Goal: Task Accomplishment & Management: Use online tool/utility

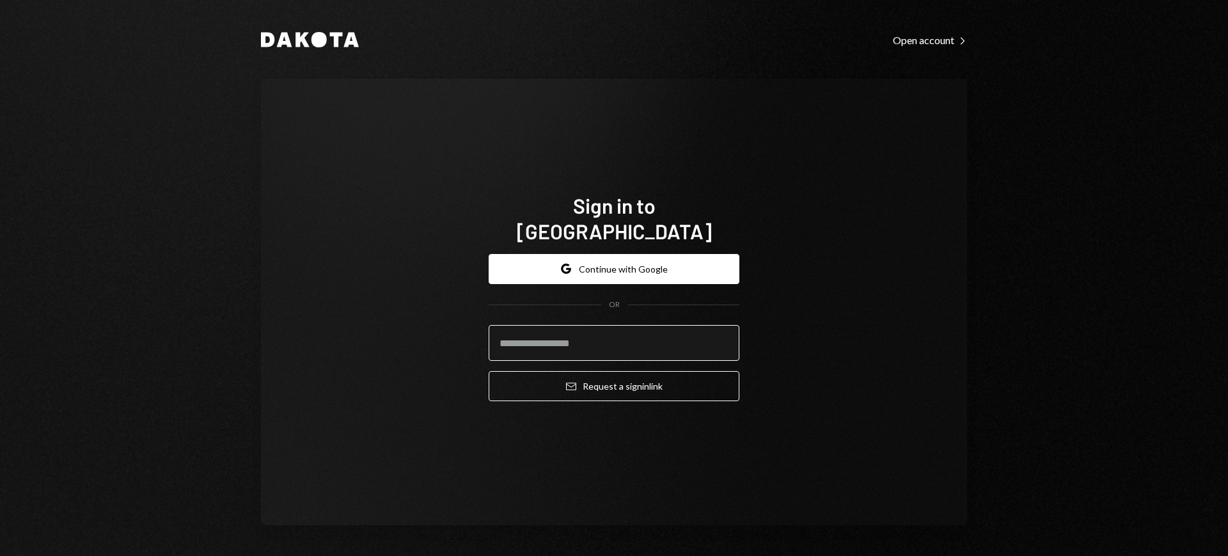
click at [631, 325] on input "email" at bounding box center [614, 343] width 251 height 36
click at [1202, 153] on div "Dakota Open account Right Caret Sign in to [GEOGRAPHIC_DATA] Google Continue wi…" at bounding box center [614, 278] width 1228 height 556
click at [661, 325] on input "email" at bounding box center [614, 343] width 251 height 36
click at [709, 329] on body "Dakota Open account Right Caret Sign in to Dakota Google Continue with Google O…" at bounding box center [614, 278] width 1228 height 556
click at [0, 555] on com-1password-button at bounding box center [0, 556] width 0 height 0
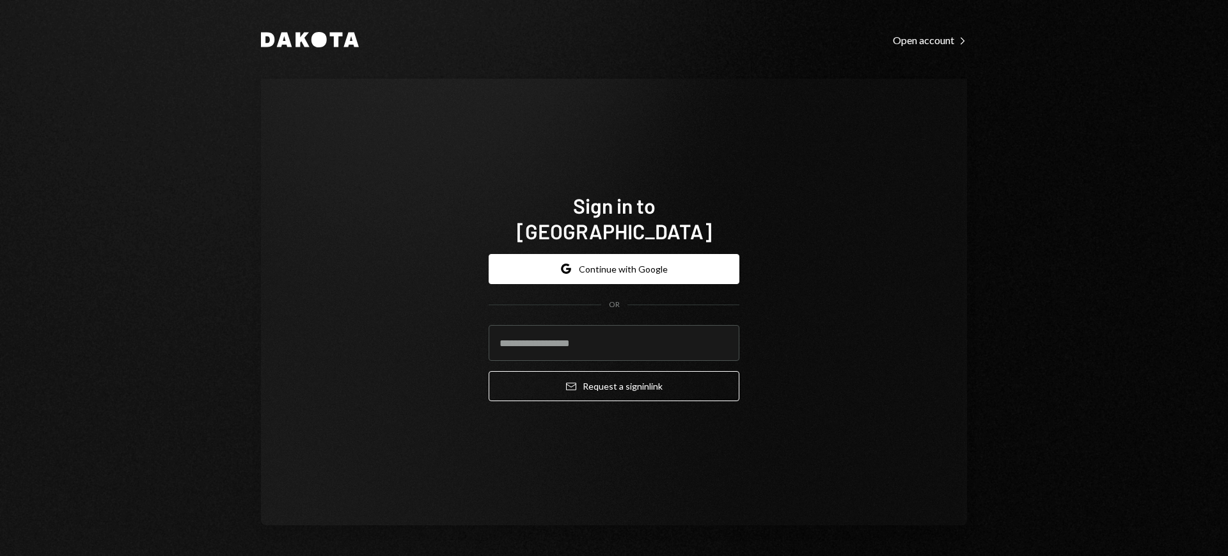
type input "**********"
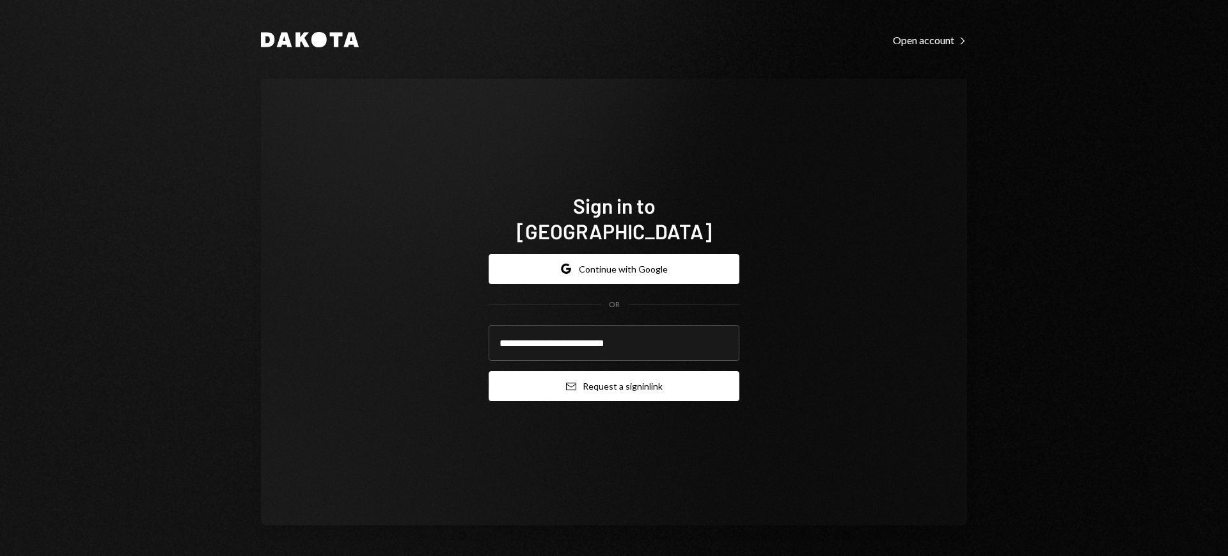
click at [653, 373] on button "Email Request a sign in link" at bounding box center [614, 386] width 251 height 30
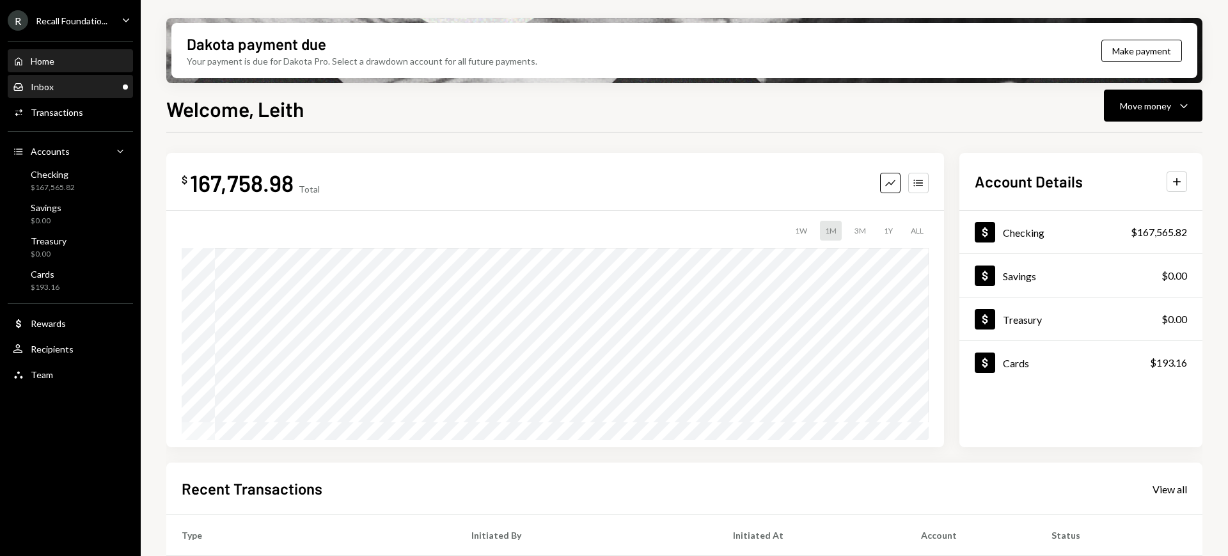
click at [68, 91] on div "Inbox Inbox" at bounding box center [70, 87] width 115 height 12
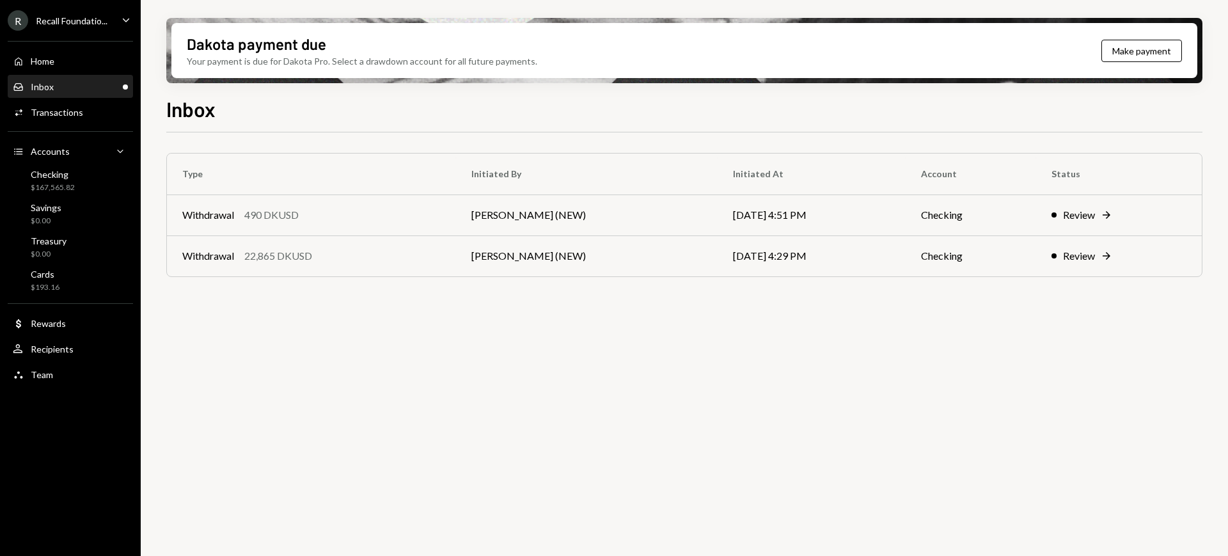
click at [107, 19] on div "Recall Foundatio..." at bounding box center [72, 20] width 72 height 11
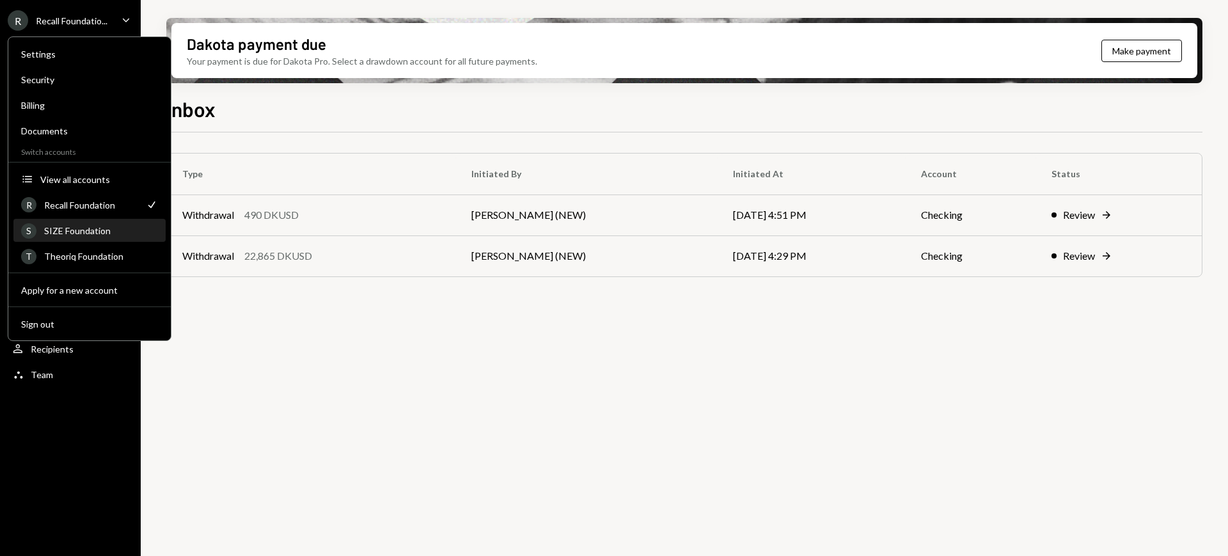
click at [103, 238] on div "S SIZE Foundation" at bounding box center [89, 231] width 137 height 22
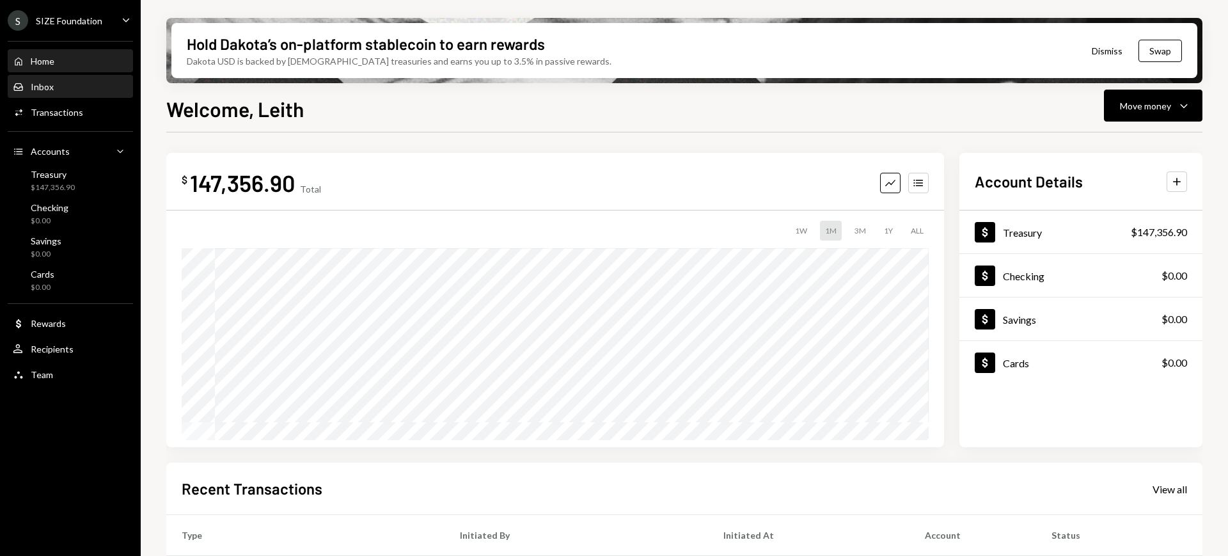
click at [67, 88] on div "Inbox Inbox" at bounding box center [70, 87] width 115 height 12
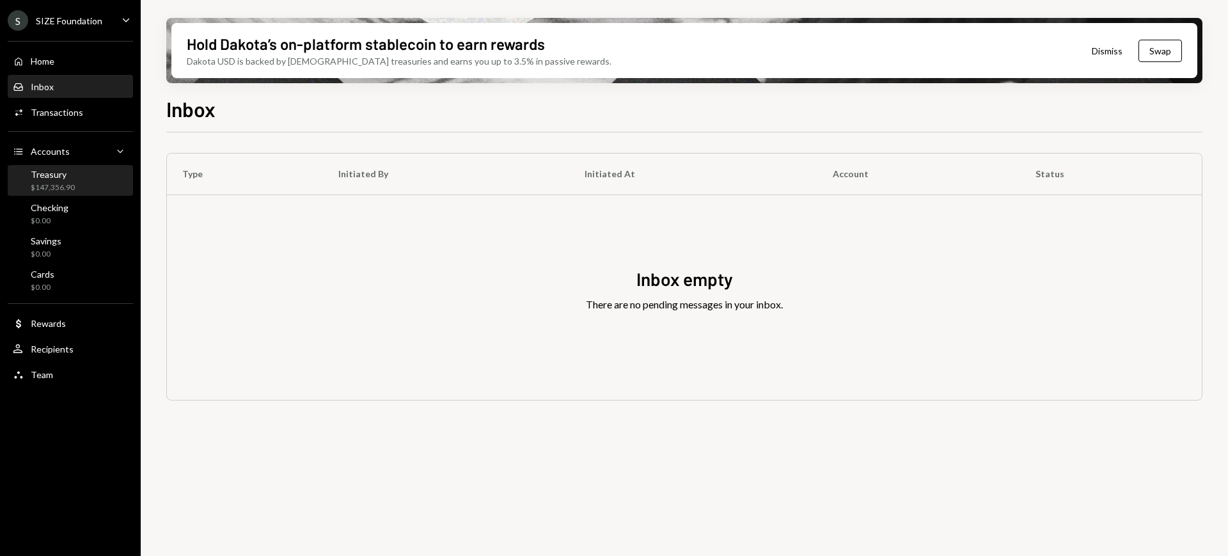
click at [95, 173] on div "Treasury $147,356.90" at bounding box center [70, 181] width 115 height 24
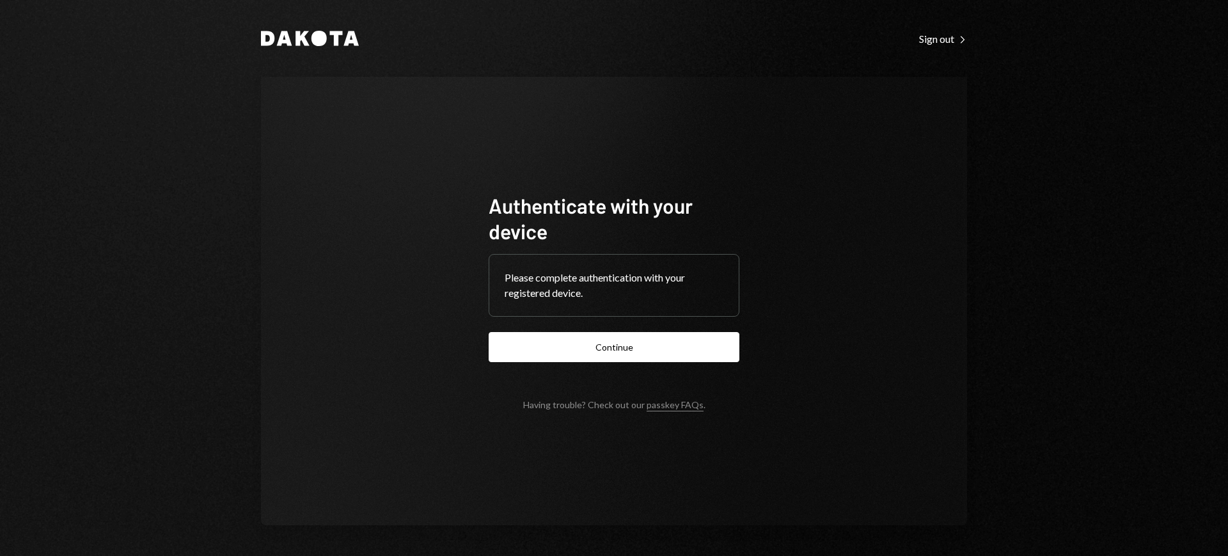
click at [694, 333] on button "Continue" at bounding box center [614, 347] width 251 height 30
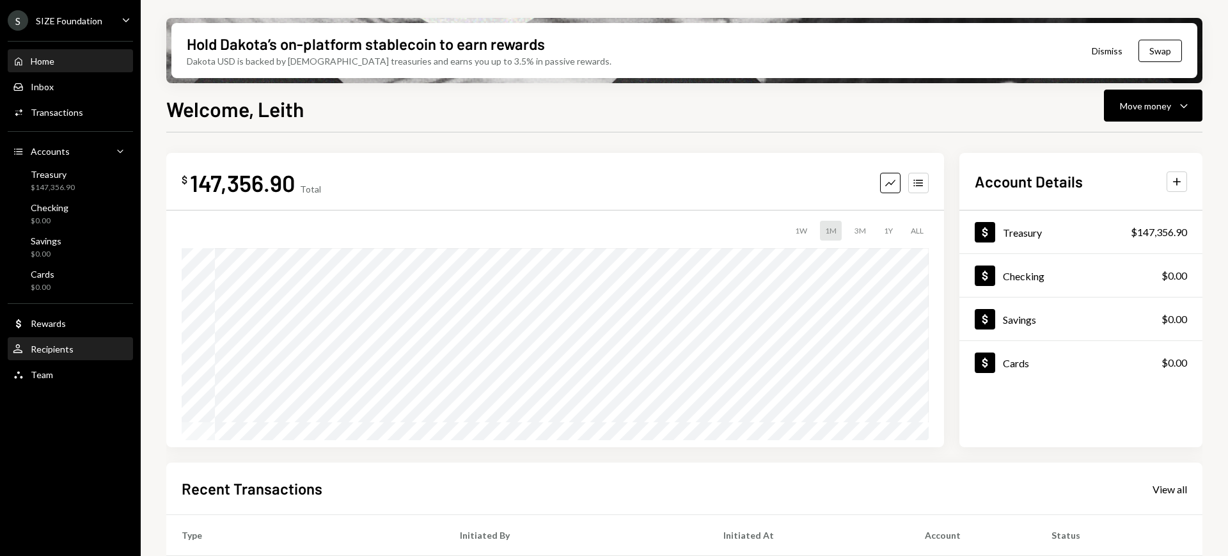
click at [83, 345] on div "User Recipients" at bounding box center [70, 349] width 115 height 12
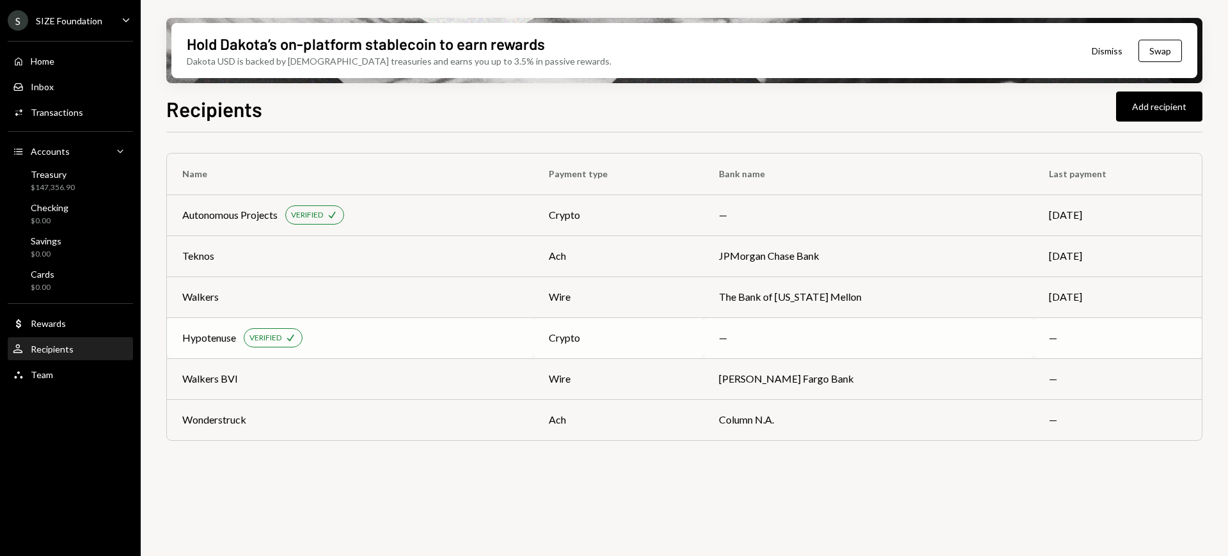
click at [498, 331] on div "Hypotenuse VERIFIED Check" at bounding box center [350, 337] width 336 height 19
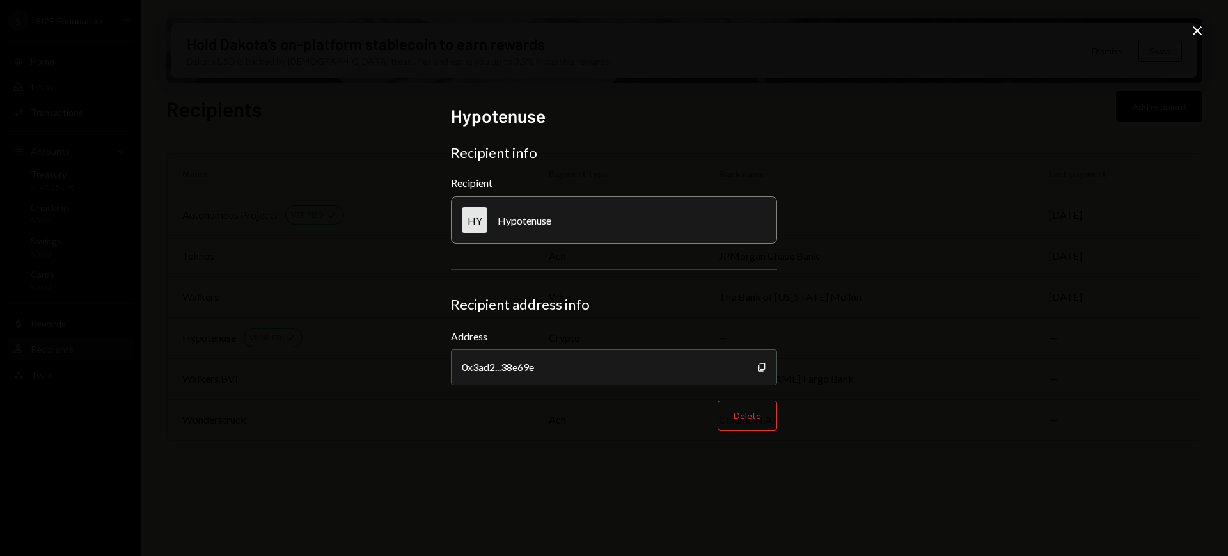
click at [1193, 28] on icon "Close" at bounding box center [1197, 30] width 15 height 15
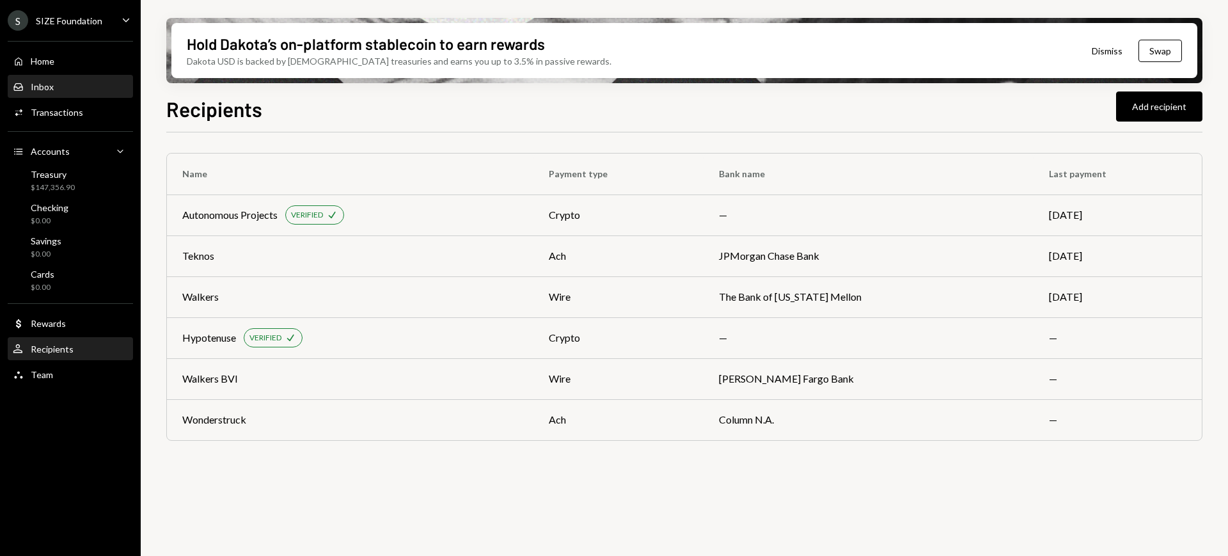
click at [65, 79] on div "Inbox Inbox" at bounding box center [70, 87] width 115 height 22
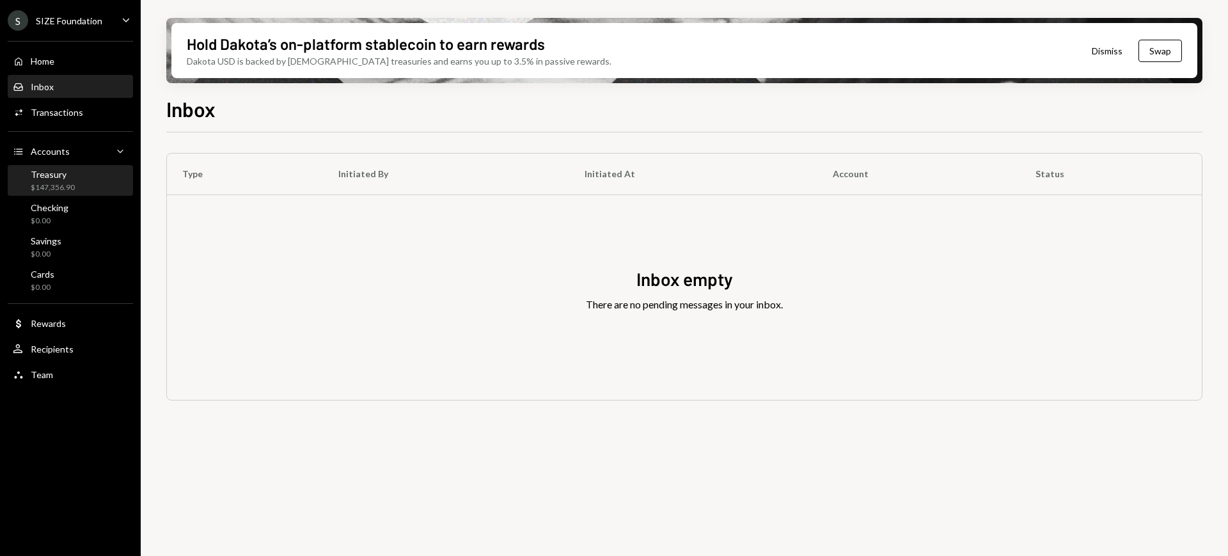
click at [64, 182] on div "$147,356.90" at bounding box center [53, 187] width 44 height 11
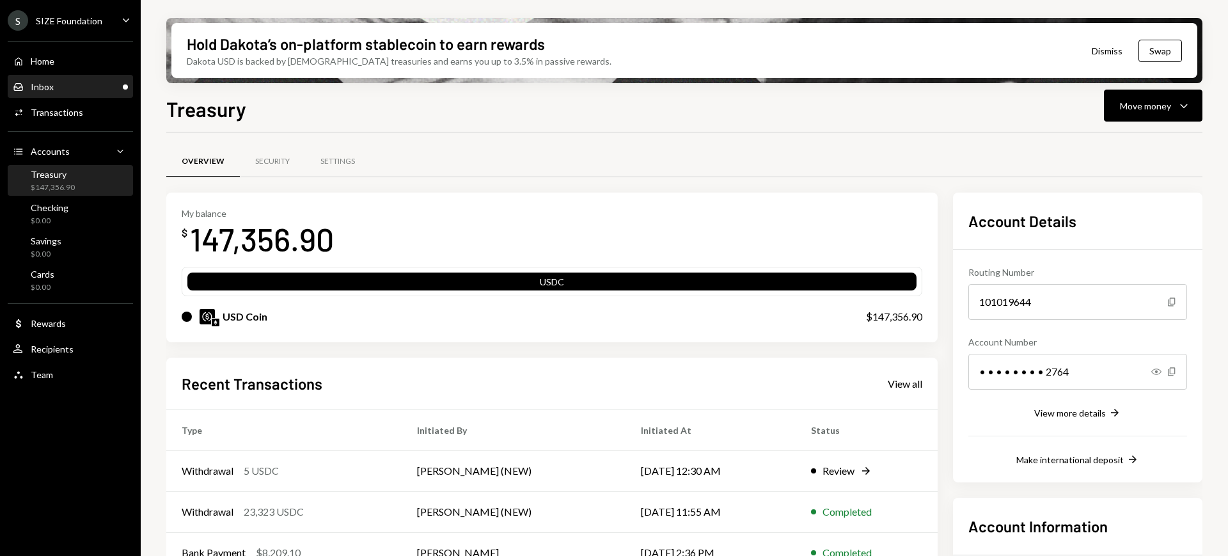
click at [71, 84] on div "Inbox Inbox" at bounding box center [70, 87] width 115 height 12
click at [1165, 91] on button "Move money Caret Down" at bounding box center [1153, 106] width 99 height 32
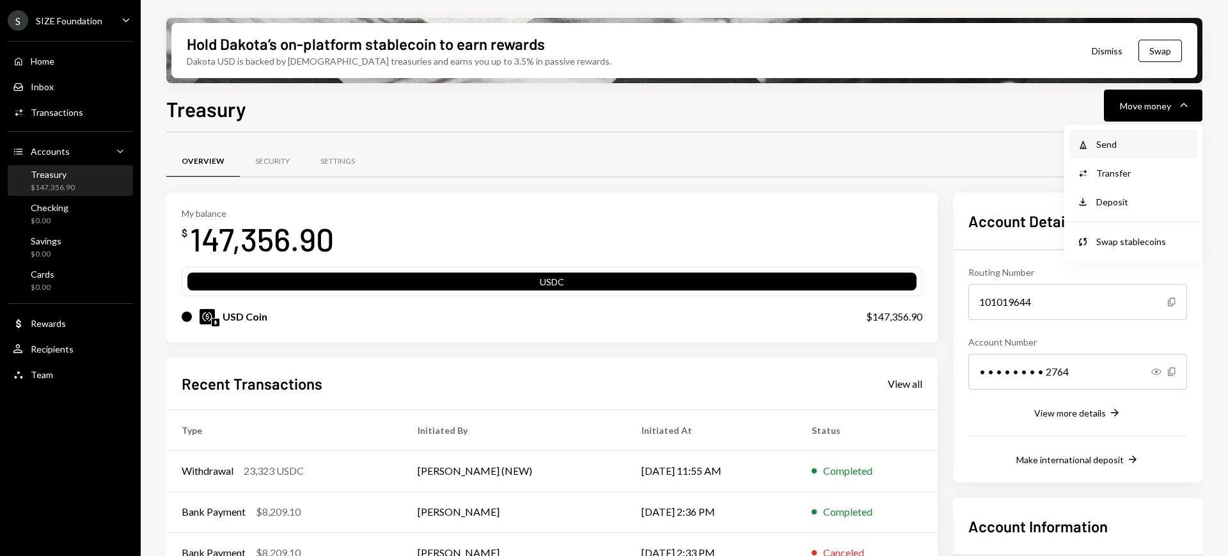
click at [1151, 145] on div "Send" at bounding box center [1142, 144] width 93 height 13
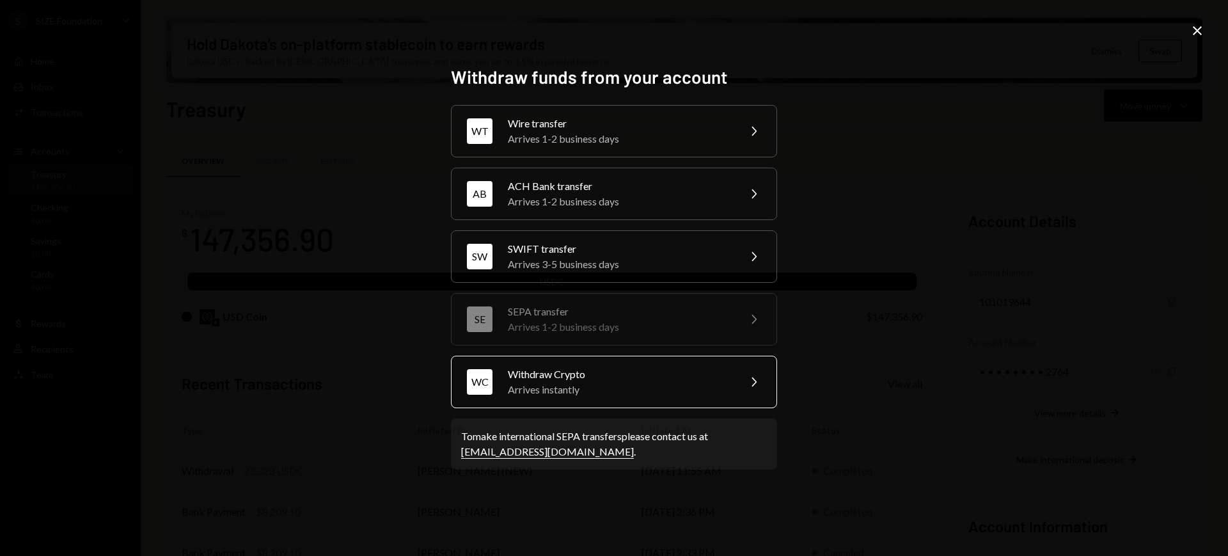
click at [700, 405] on div "Withdraw funds from your account WT Wire transfer Arrives 1-2 business days Che…" at bounding box center [614, 278] width 326 height 424
click at [705, 389] on div "Arrives instantly" at bounding box center [619, 389] width 223 height 15
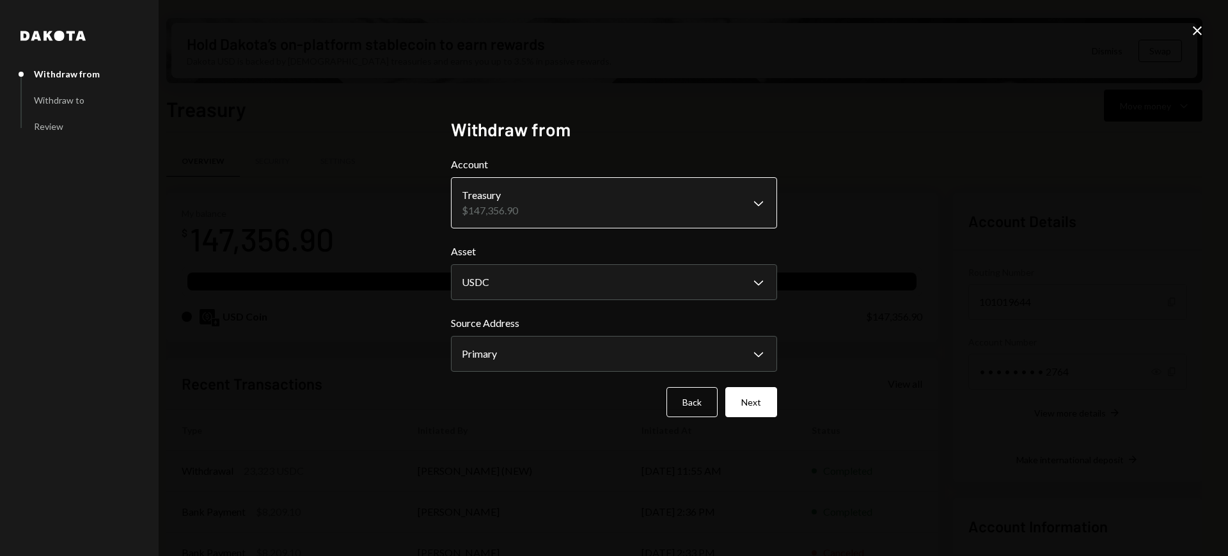
click at [706, 209] on body "S SIZE Foundation Caret Down Home Home Inbox Inbox Activities Transactions Acco…" at bounding box center [614, 278] width 1228 height 556
click at [752, 411] on button "Next" at bounding box center [751, 402] width 52 height 30
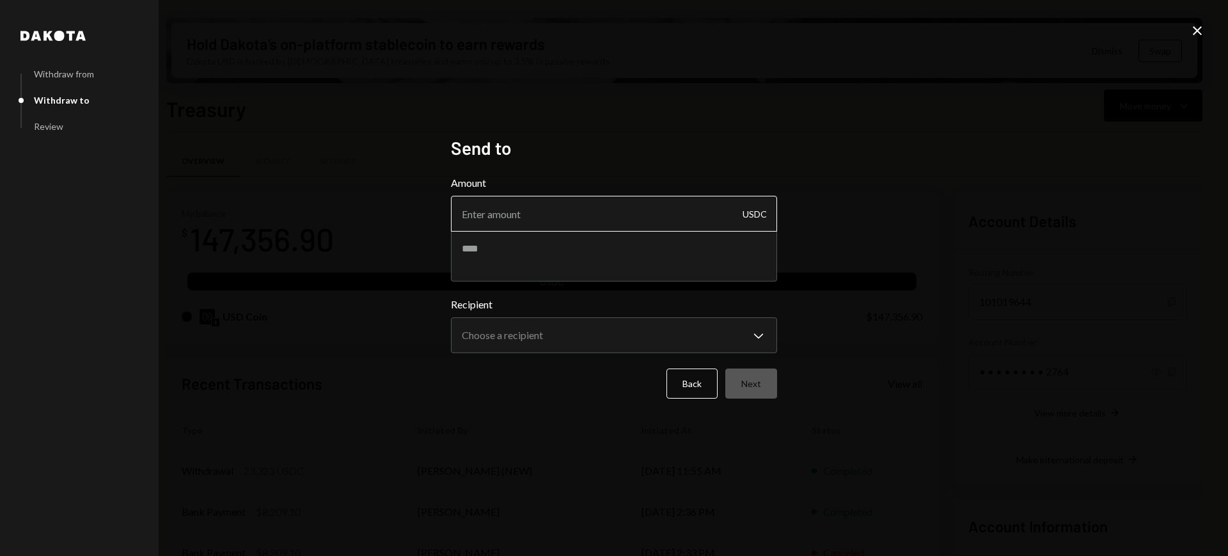
click at [684, 223] on input "Amount" at bounding box center [614, 214] width 326 height 36
type input "5"
click at [660, 261] on textarea at bounding box center [614, 255] width 326 height 51
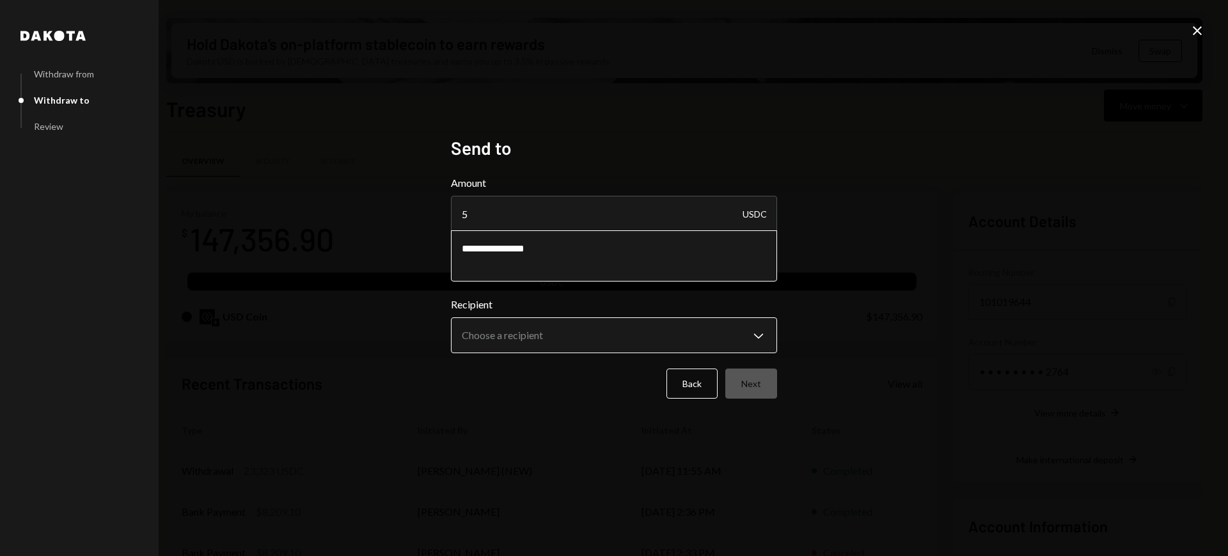
type textarea "**********"
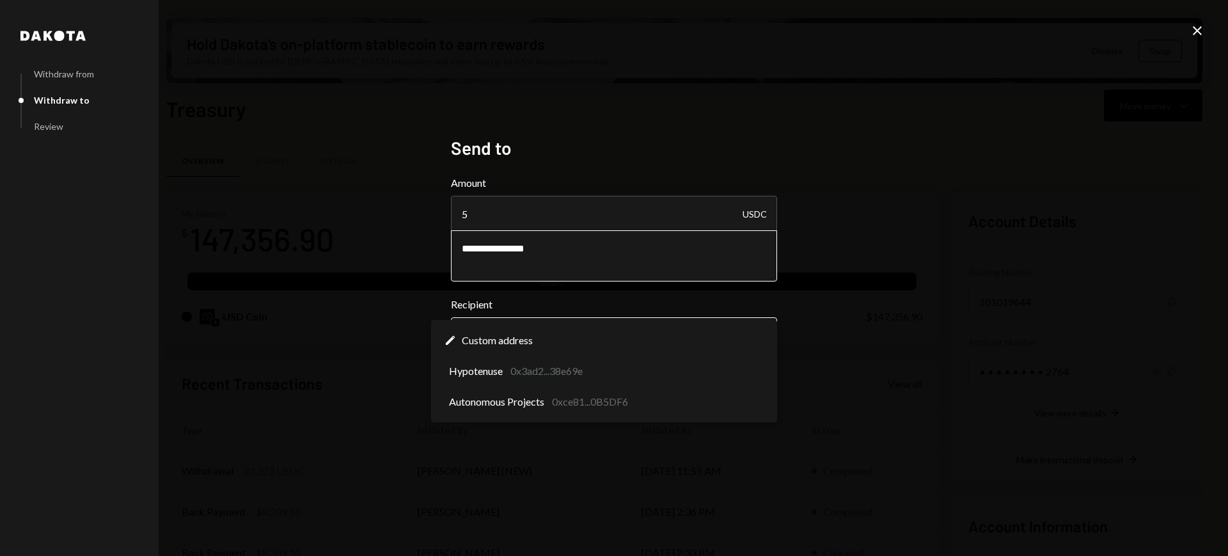
click at [669, 326] on body "S SIZE Foundation Caret Down Home Home Inbox Inbox Activities Transactions Acco…" at bounding box center [614, 278] width 1228 height 556
select select "**********"
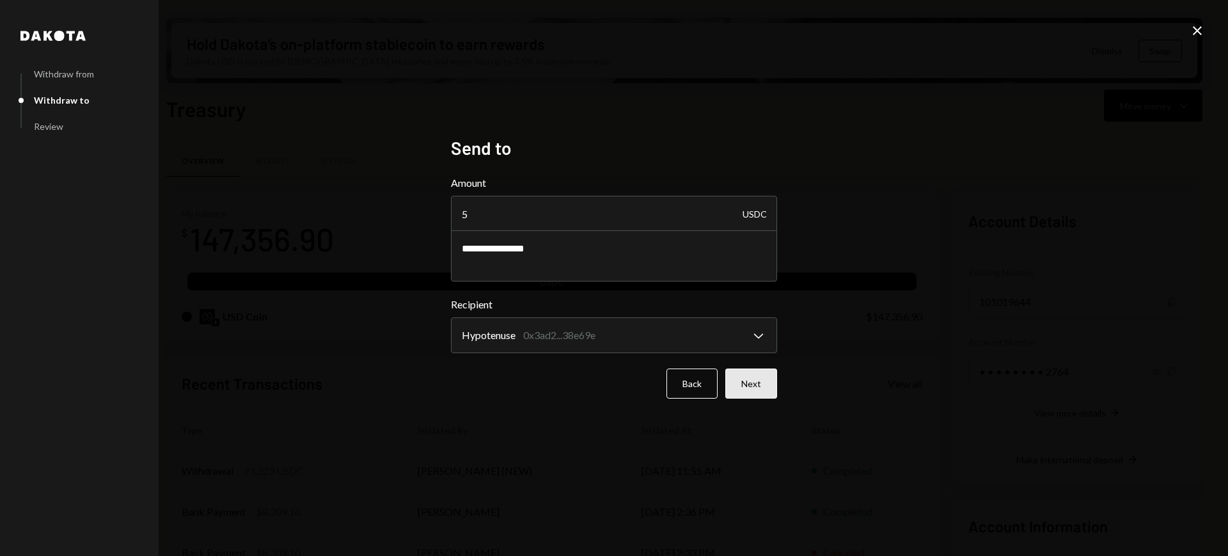
click at [764, 386] on button "Next" at bounding box center [751, 383] width 52 height 30
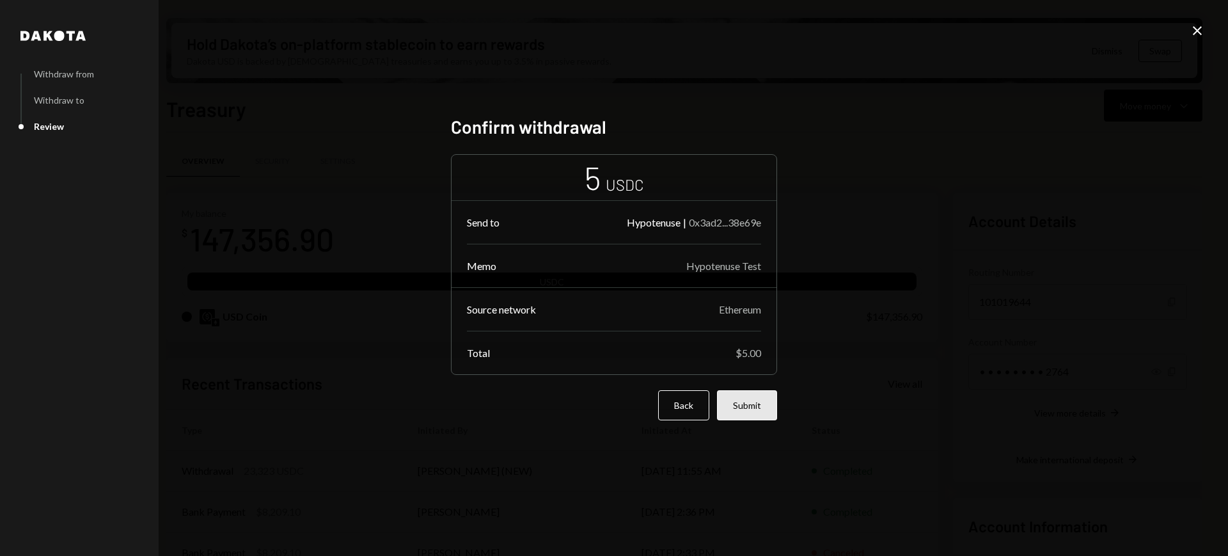
click at [740, 405] on button "Submit" at bounding box center [747, 405] width 60 height 30
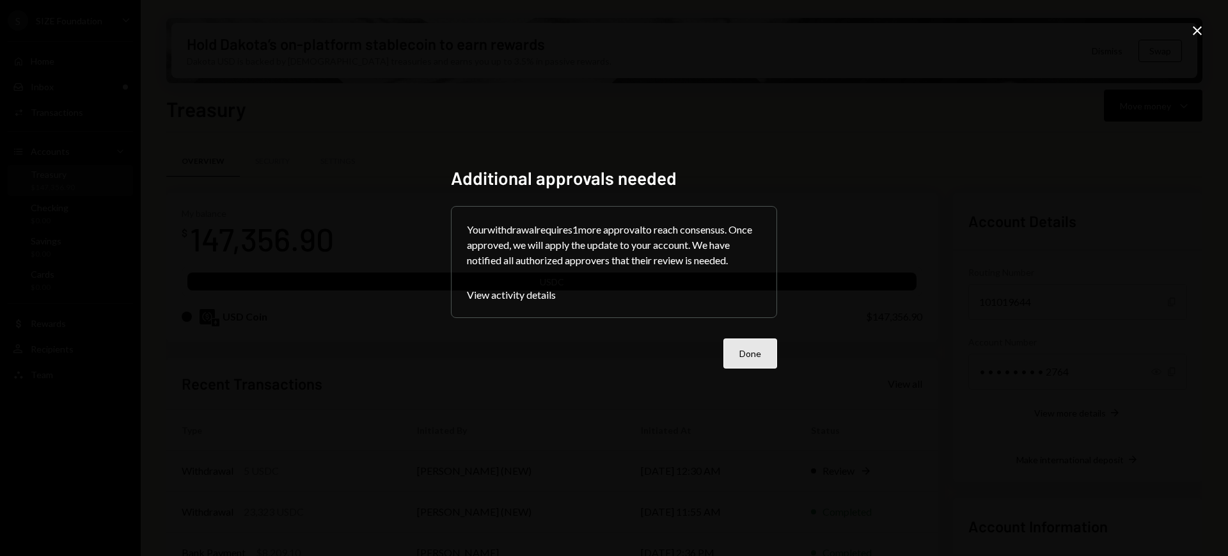
click at [744, 358] on button "Done" at bounding box center [750, 353] width 54 height 30
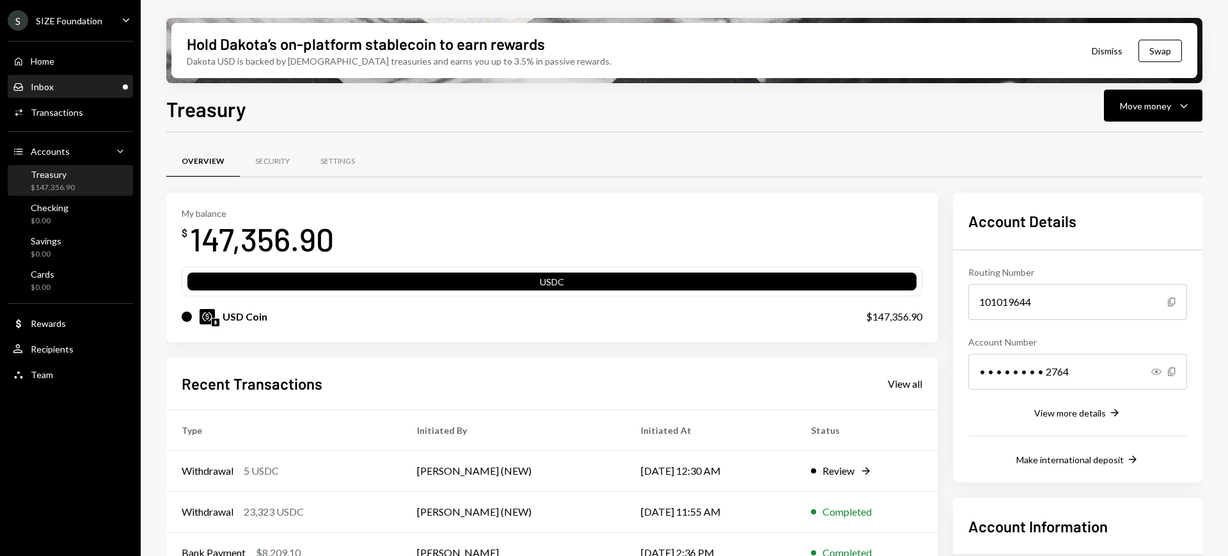
click at [83, 90] on div "Inbox Inbox" at bounding box center [70, 87] width 115 height 12
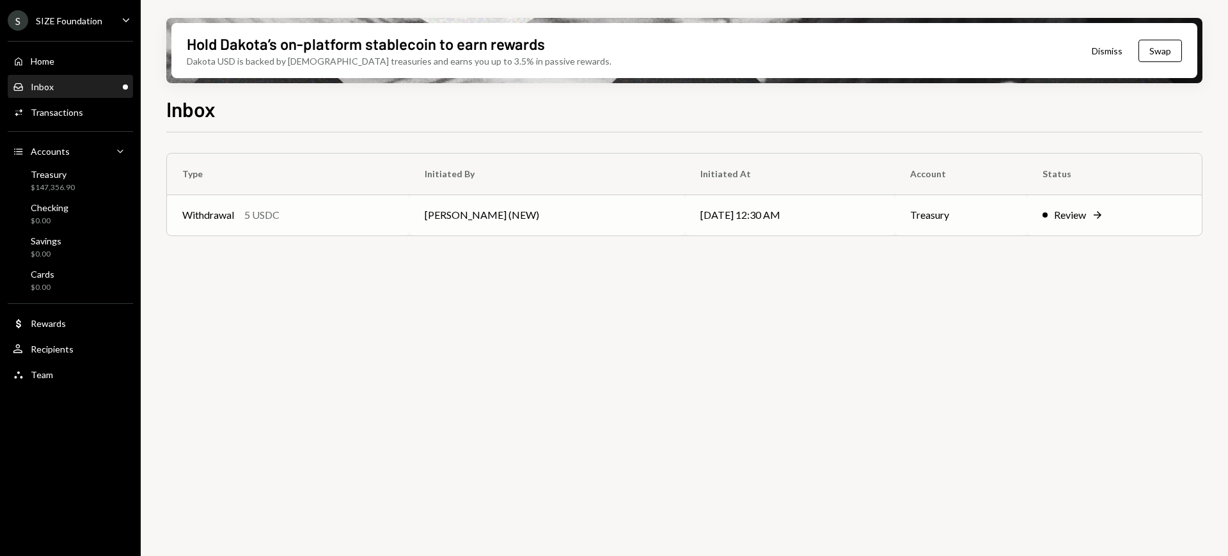
click at [1057, 213] on div "Review" at bounding box center [1070, 214] width 32 height 15
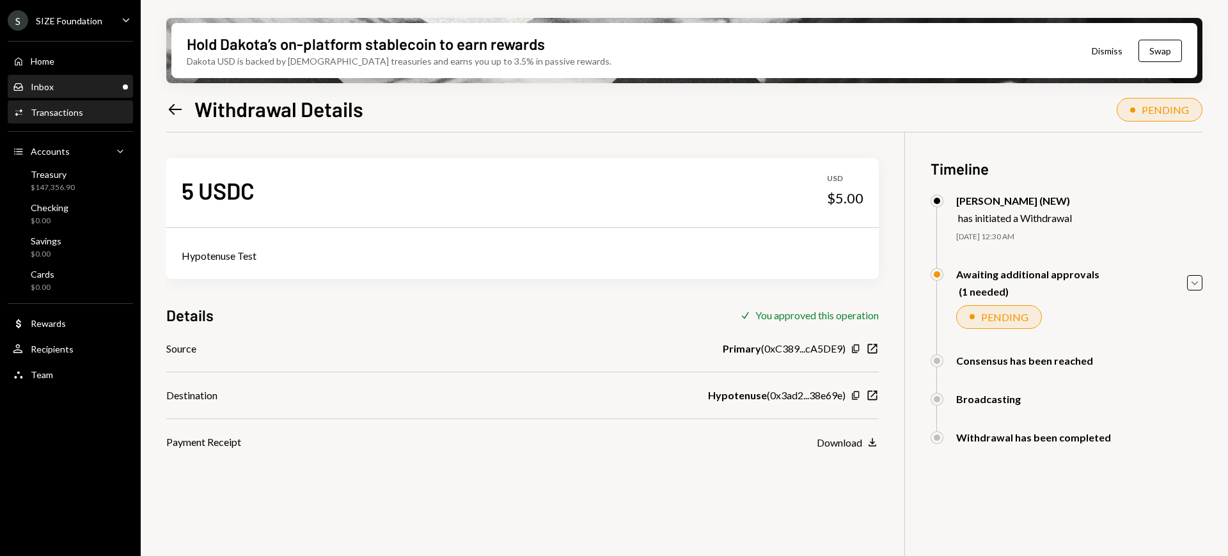
click at [83, 91] on div "Inbox Inbox" at bounding box center [70, 87] width 115 height 12
